Goal: Task Accomplishment & Management: Use online tool/utility

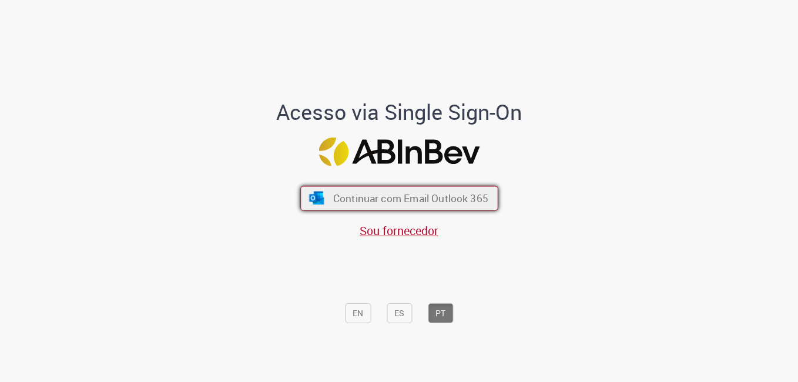
click at [415, 203] on span "Continuar com Email Outlook 365" at bounding box center [410, 199] width 155 height 14
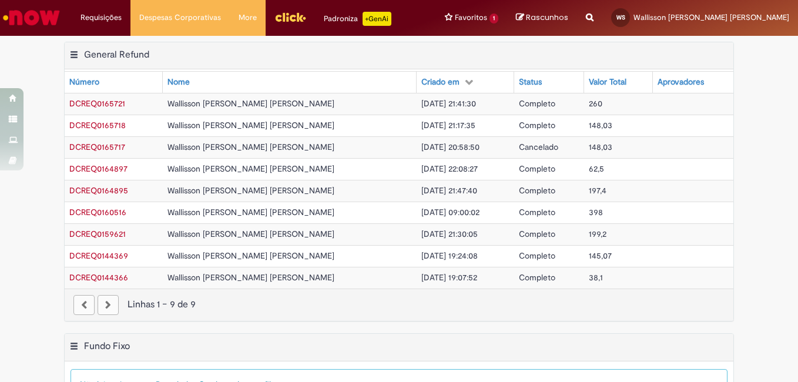
click at [301, 15] on img "Menu Cabeçalho" at bounding box center [290, 17] width 32 height 18
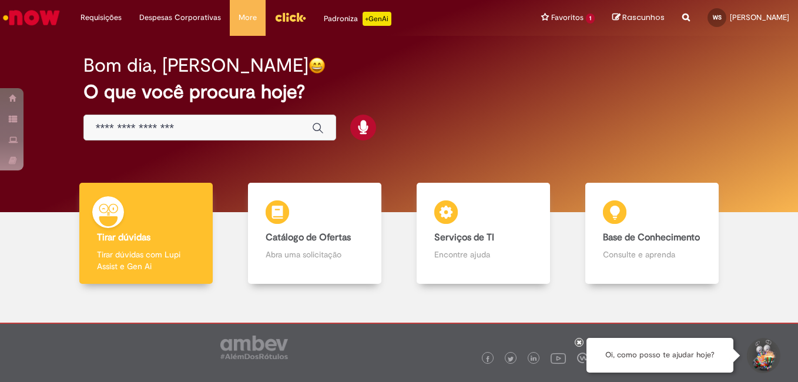
click at [298, 17] on img "Menu Cabeçalho" at bounding box center [290, 17] width 32 height 18
